Goal: Information Seeking & Learning: Find contact information

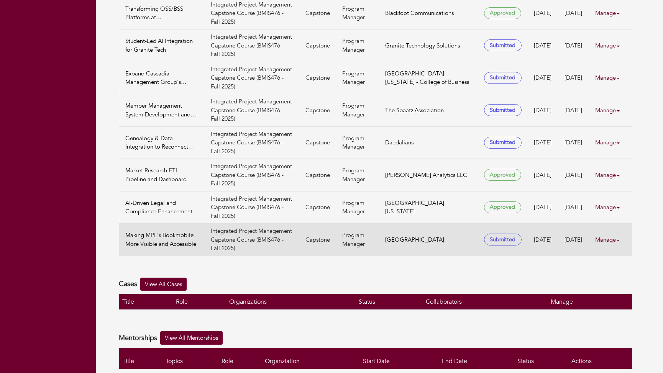
scroll to position [287, 0]
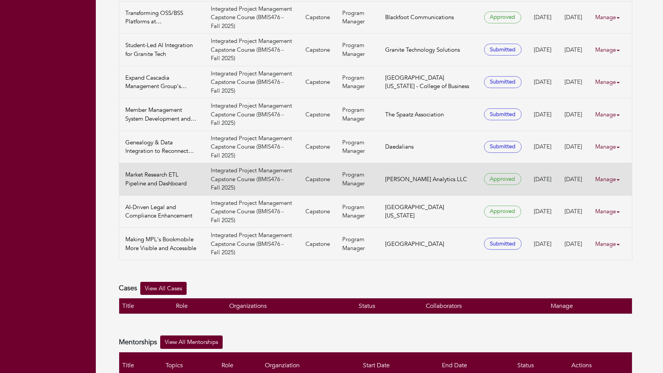
click at [610, 172] on link "Manage" at bounding box center [610, 179] width 31 height 15
click at [611, 188] on link "View" at bounding box center [623, 192] width 61 height 12
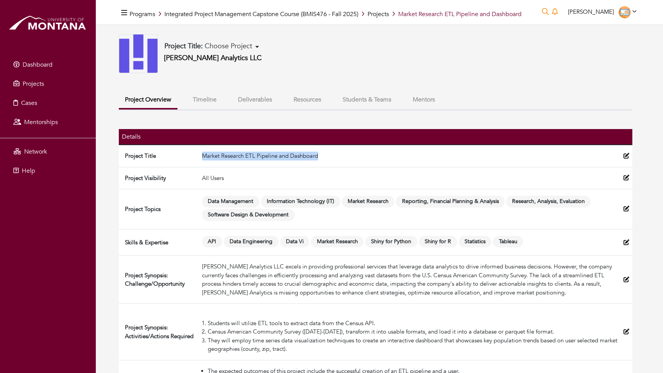
drag, startPoint x: 322, startPoint y: 156, endPoint x: 204, endPoint y: 159, distance: 118.1
click at [204, 159] on td "Market Research ETL Pipeline and Dashboard" at bounding box center [410, 156] width 422 height 22
copy td "Market Research ETL Pipeline and Dashboard"
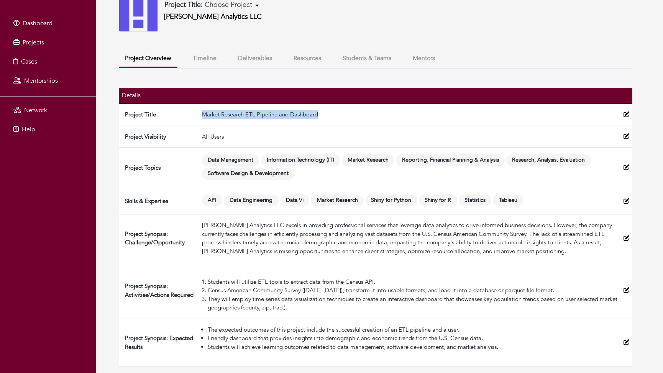
click at [422, 57] on button "Mentors" at bounding box center [424, 58] width 34 height 16
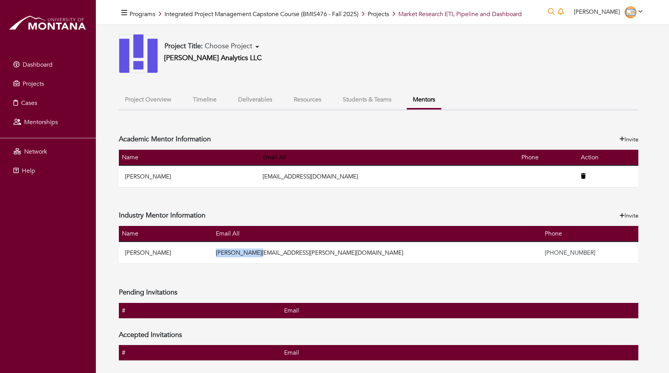
drag, startPoint x: 334, startPoint y: 255, endPoint x: 279, endPoint y: 254, distance: 55.2
click at [279, 254] on td "[PERSON_NAME][EMAIL_ADDRESS][PERSON_NAME][DOMAIN_NAME]" at bounding box center [377, 253] width 329 height 22
copy link "[PERSON_NAME][EMAIL_ADDRESS][PERSON_NAME][DOMAIN_NAME]"
click at [346, 65] on div "Project Title: Choose Project Revolutionizing Business Processes: Salesforce CP…" at bounding box center [378, 53] width 519 height 39
click at [290, 15] on link "Integrated Project Management Capstone Course (BMIS476 - Fall 2025)" at bounding box center [261, 14] width 194 height 8
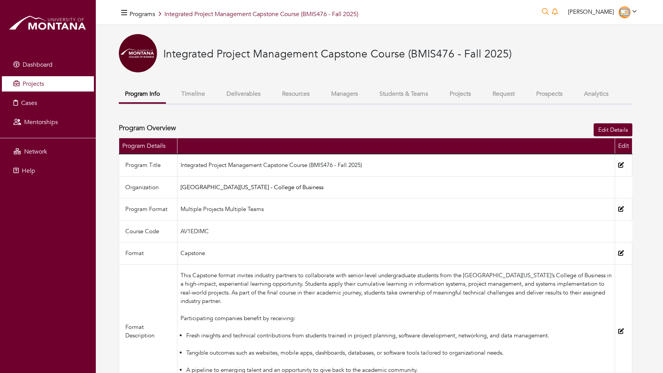
click at [33, 77] on link "Projects" at bounding box center [48, 83] width 92 height 15
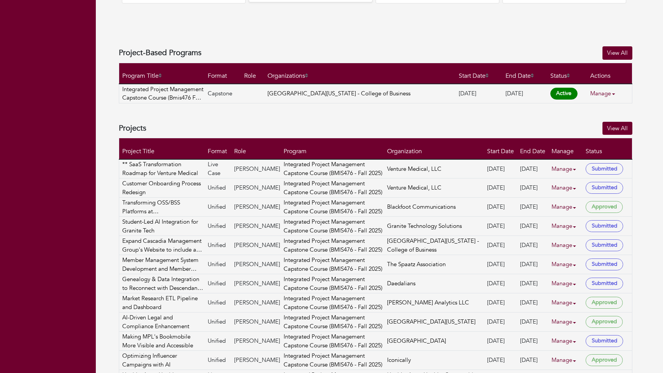
scroll to position [314, 0]
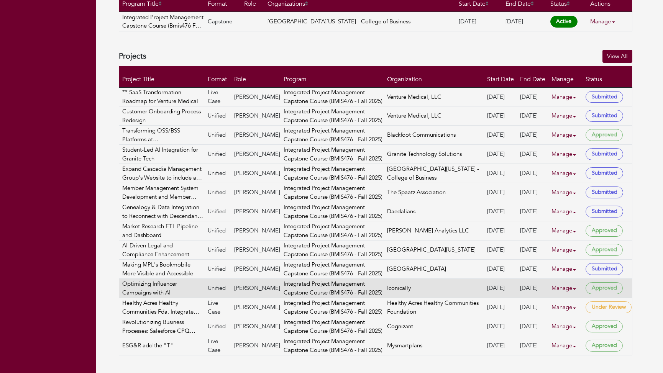
click at [554, 287] on link "Manage" at bounding box center [567, 288] width 31 height 15
click at [571, 308] on link "View" at bounding box center [580, 310] width 61 height 12
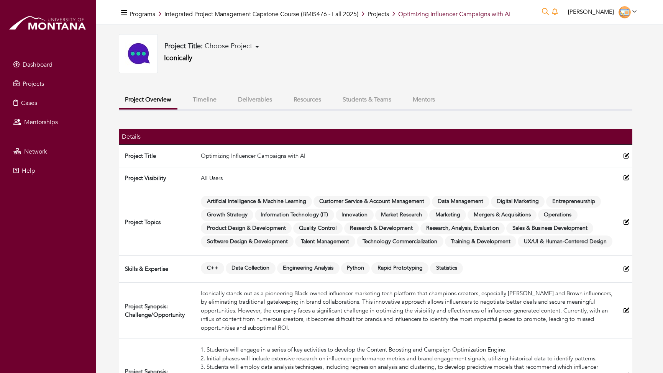
click at [419, 99] on button "Mentors" at bounding box center [424, 100] width 34 height 16
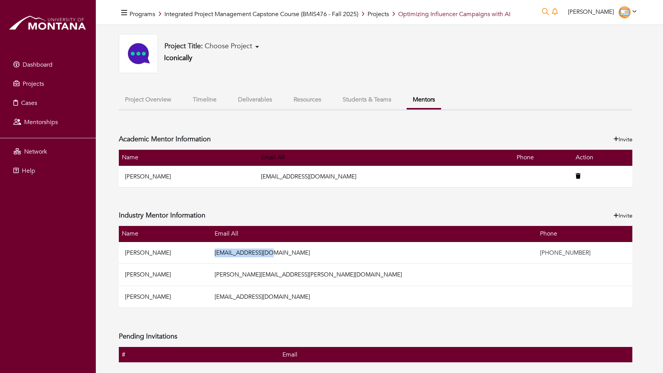
drag, startPoint x: 330, startPoint y: 252, endPoint x: 275, endPoint y: 254, distance: 55.2
click at [275, 254] on td "[EMAIL_ADDRESS][DOMAIN_NAME]" at bounding box center [374, 253] width 325 height 22
copy link "[EMAIL_ADDRESS][DOMAIN_NAME]"
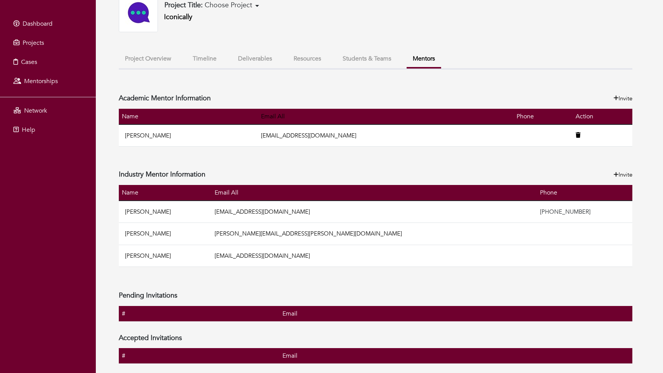
click at [351, 230] on td "[PERSON_NAME][EMAIL_ADDRESS][PERSON_NAME][DOMAIN_NAME]" at bounding box center [374, 234] width 325 height 22
drag, startPoint x: 349, startPoint y: 235, endPoint x: 276, endPoint y: 233, distance: 73.6
click at [276, 233] on td "[PERSON_NAME][EMAIL_ADDRESS][PERSON_NAME][DOMAIN_NAME]" at bounding box center [374, 234] width 325 height 22
copy link "[PERSON_NAME][EMAIL_ADDRESS][PERSON_NAME][DOMAIN_NAME]"
drag, startPoint x: 343, startPoint y: 257, endPoint x: 277, endPoint y: 256, distance: 65.9
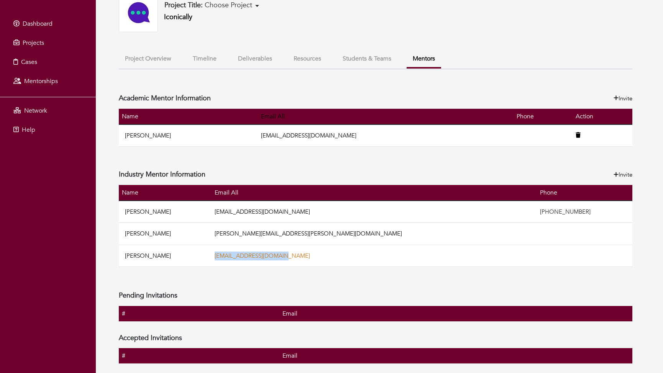
click at [277, 256] on td "[EMAIL_ADDRESS][DOMAIN_NAME]" at bounding box center [374, 256] width 325 height 22
copy link "[EMAIL_ADDRESS][DOMAIN_NAME]"
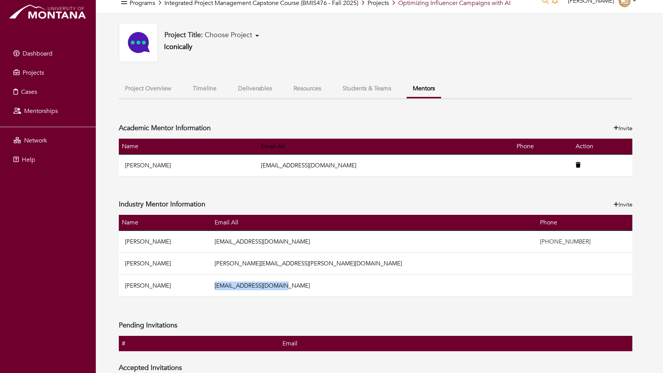
scroll to position [1, 0]
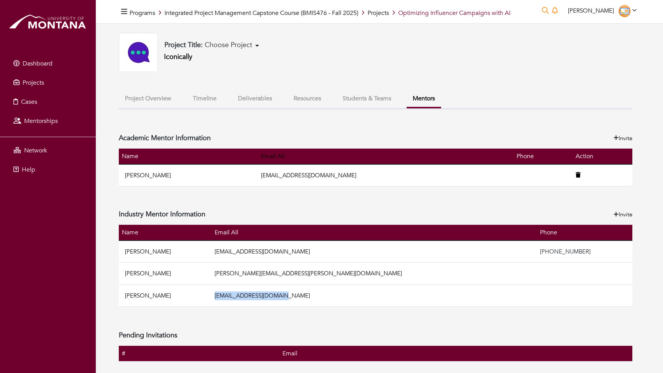
click at [218, 44] on span "Choose Project" at bounding box center [229, 45] width 48 height 10
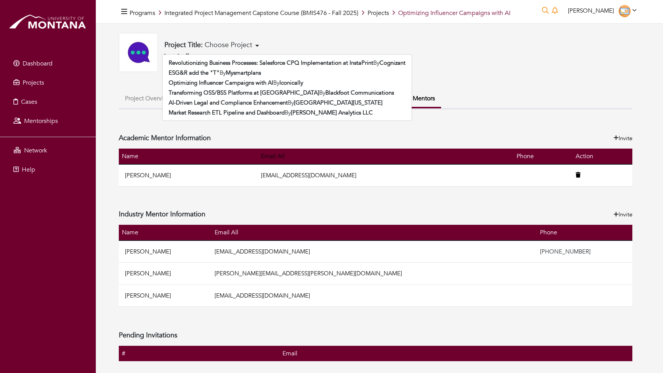
click at [353, 36] on div "Project Title: Choose Project Revolutionizing Business Processes: Salesforce CP…" at bounding box center [376, 52] width 514 height 39
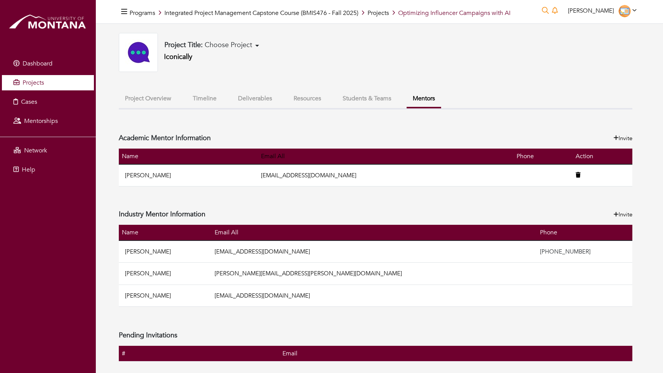
click at [26, 80] on span "Projects" at bounding box center [33, 83] width 21 height 8
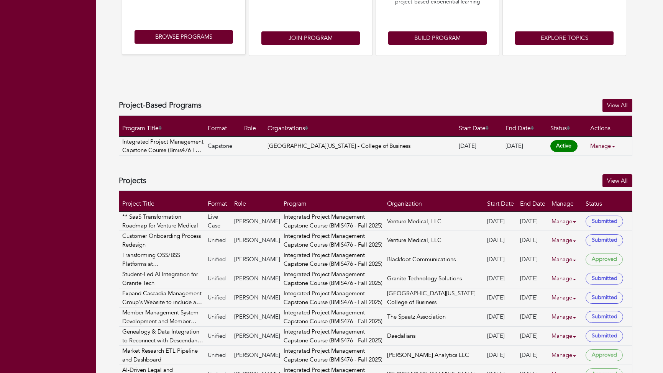
scroll to position [189, 0]
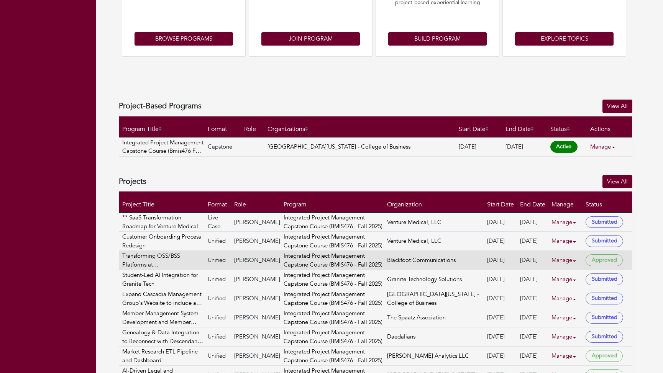
click at [561, 260] on link "Manage" at bounding box center [567, 260] width 31 height 15
click at [571, 283] on link "View" at bounding box center [580, 282] width 61 height 12
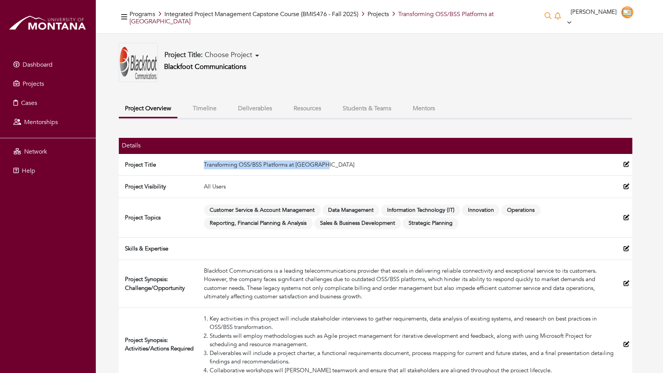
drag, startPoint x: 320, startPoint y: 158, endPoint x: 203, endPoint y: 154, distance: 117.7
click at [203, 154] on td "Transforming OSS/BSS Platforms at [GEOGRAPHIC_DATA]" at bounding box center [411, 165] width 420 height 22
copy td "Transforming OSS/BSS Platforms at [GEOGRAPHIC_DATA]"
click at [291, 184] on td "All Users" at bounding box center [411, 187] width 420 height 22
click at [420, 101] on button "Mentors" at bounding box center [424, 108] width 34 height 16
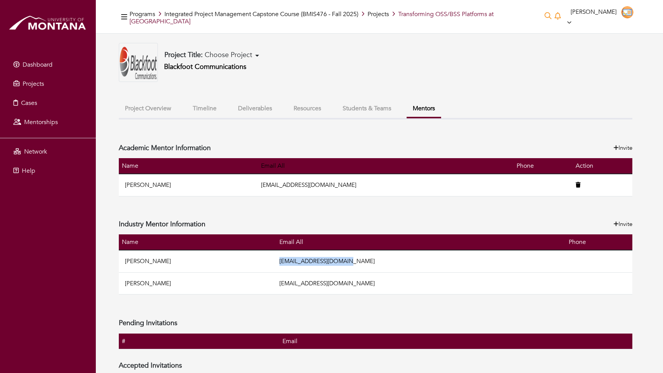
drag, startPoint x: 379, startPoint y: 252, endPoint x: 310, endPoint y: 253, distance: 69.0
click at [310, 253] on tr "[PERSON_NAME] [EMAIL_ADDRESS][DOMAIN_NAME]" at bounding box center [376, 261] width 514 height 22
copy tr "[EMAIL_ADDRESS][DOMAIN_NAME]"
click at [396, 276] on td "[EMAIL_ADDRESS][DOMAIN_NAME]" at bounding box center [421, 284] width 290 height 22
drag, startPoint x: 390, startPoint y: 275, endPoint x: 303, endPoint y: 277, distance: 87.4
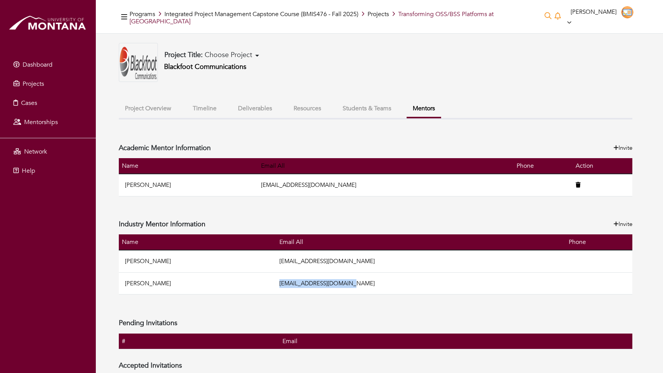
click at [303, 277] on tr "[PERSON_NAME] [EMAIL_ADDRESS][DOMAIN_NAME]" at bounding box center [376, 284] width 514 height 22
copy tr "[EMAIL_ADDRESS][DOMAIN_NAME]"
